Goal: Task Accomplishment & Management: Manage account settings

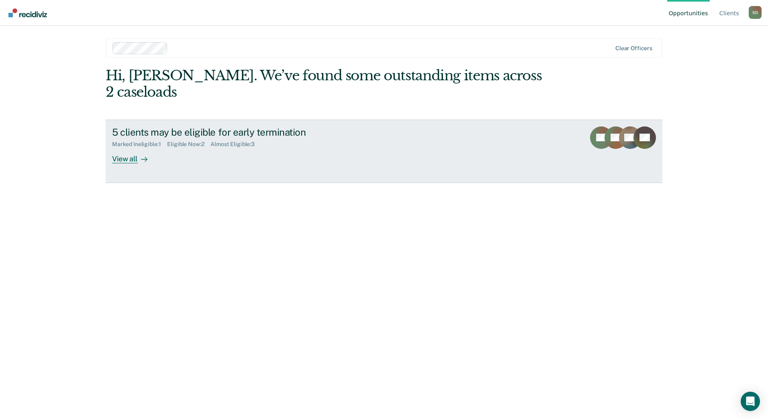
click at [128, 148] on div "View all" at bounding box center [134, 156] width 45 height 16
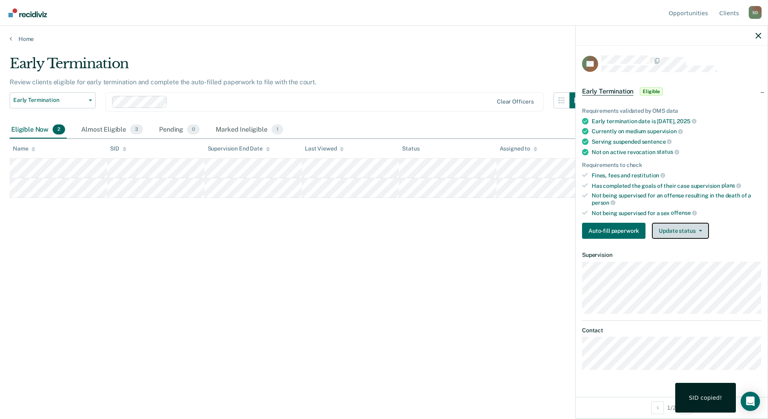
click at [685, 231] on button "Update status" at bounding box center [680, 231] width 57 height 16
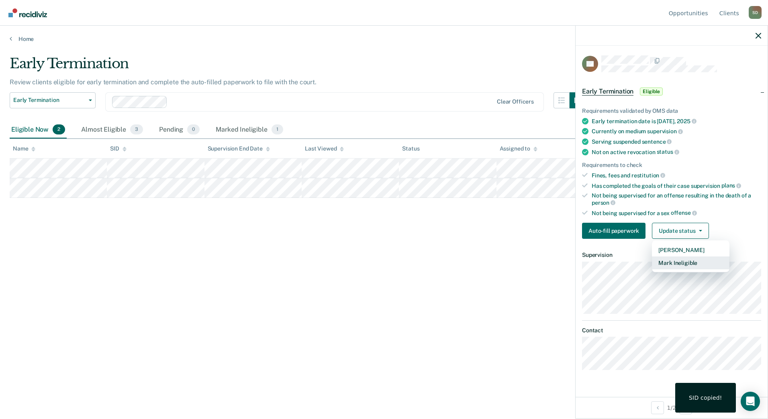
click at [681, 261] on button "Mark Ineligible" at bounding box center [690, 263] width 77 height 13
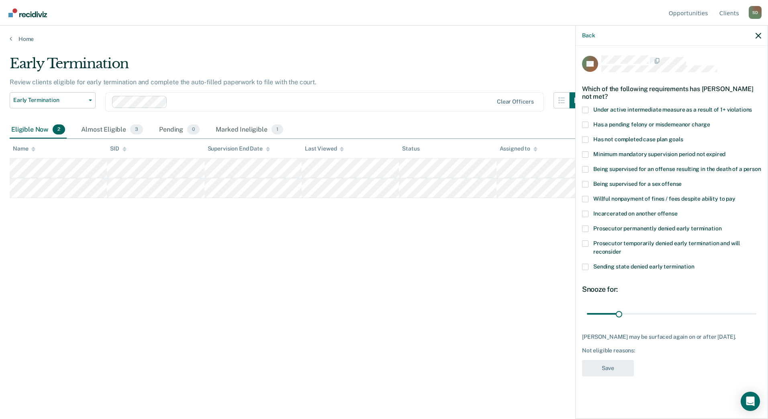
click at [585, 268] on span at bounding box center [585, 267] width 6 height 6
click at [694, 264] on input "Sending state denied early termination" at bounding box center [694, 264] width 0 height 0
click at [585, 268] on span at bounding box center [585, 267] width 6 height 6
click at [694, 264] on input "Sending state denied early termination" at bounding box center [694, 264] width 0 height 0
click at [587, 228] on span at bounding box center [585, 229] width 6 height 6
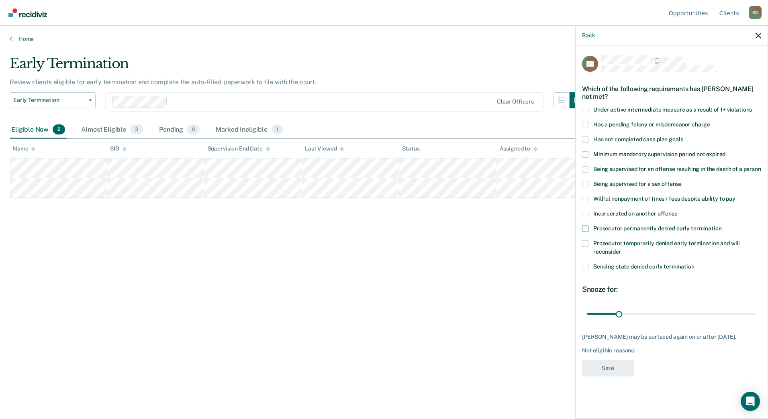
click at [721, 226] on input "Prosecutor permanently denied early termination" at bounding box center [721, 226] width 0 height 0
click at [618, 372] on button "Save" at bounding box center [608, 368] width 52 height 16
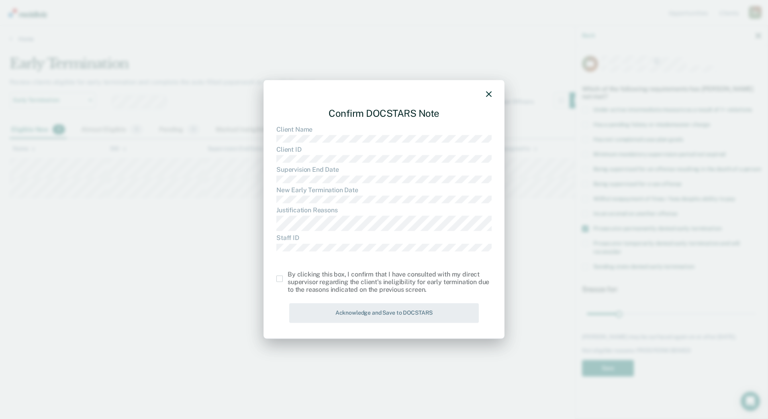
click at [280, 277] on span at bounding box center [279, 279] width 6 height 6
click at [287, 276] on input "checkbox" at bounding box center [287, 276] width 0 height 0
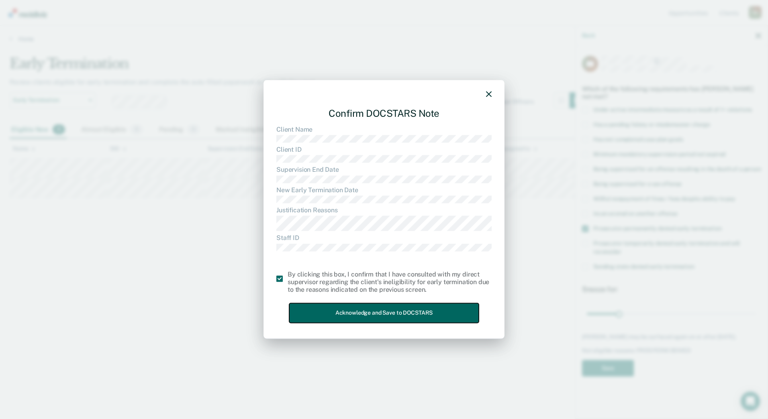
click at [414, 316] on button "Acknowledge and Save to DOCSTARS" at bounding box center [384, 314] width 190 height 20
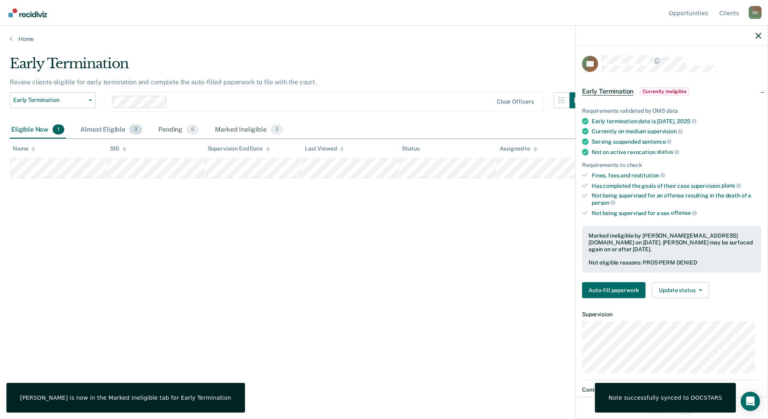
click at [95, 136] on div "Almost Eligible 3" at bounding box center [111, 130] width 65 height 18
